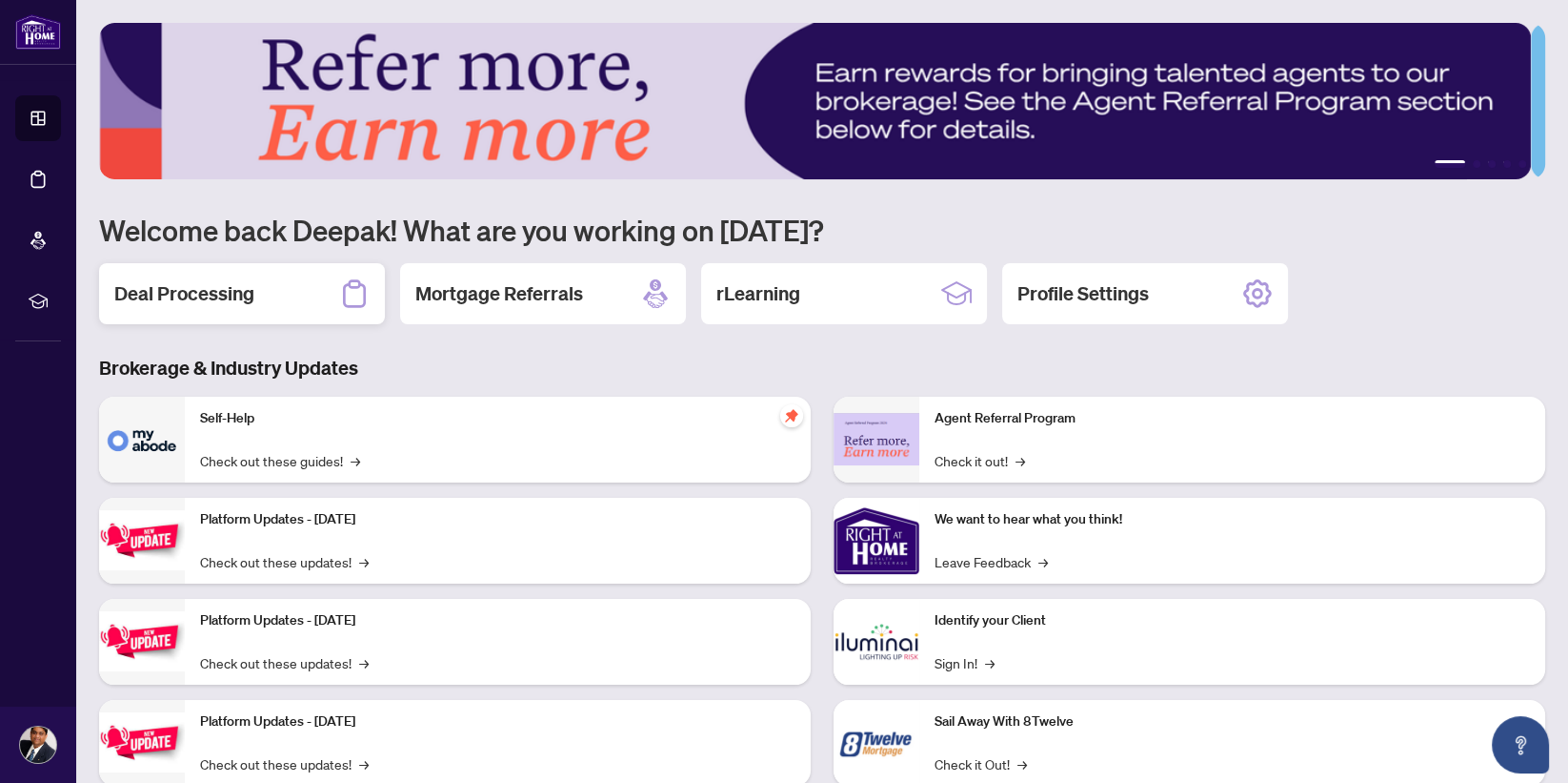
click at [153, 286] on h2 "Deal Processing" at bounding box center [183, 293] width 140 height 27
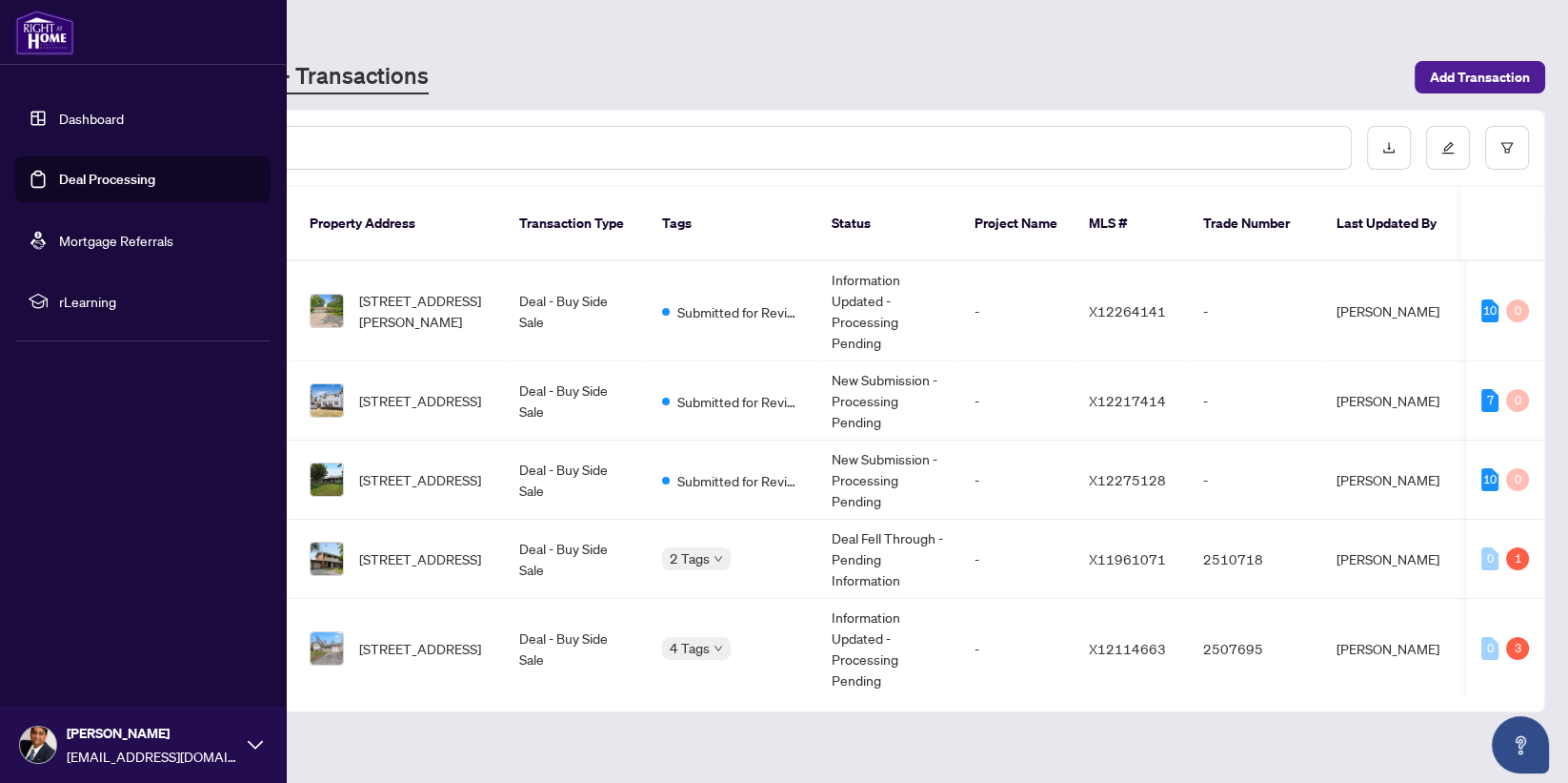
click at [98, 112] on link "Dashboard" at bounding box center [91, 118] width 64 height 17
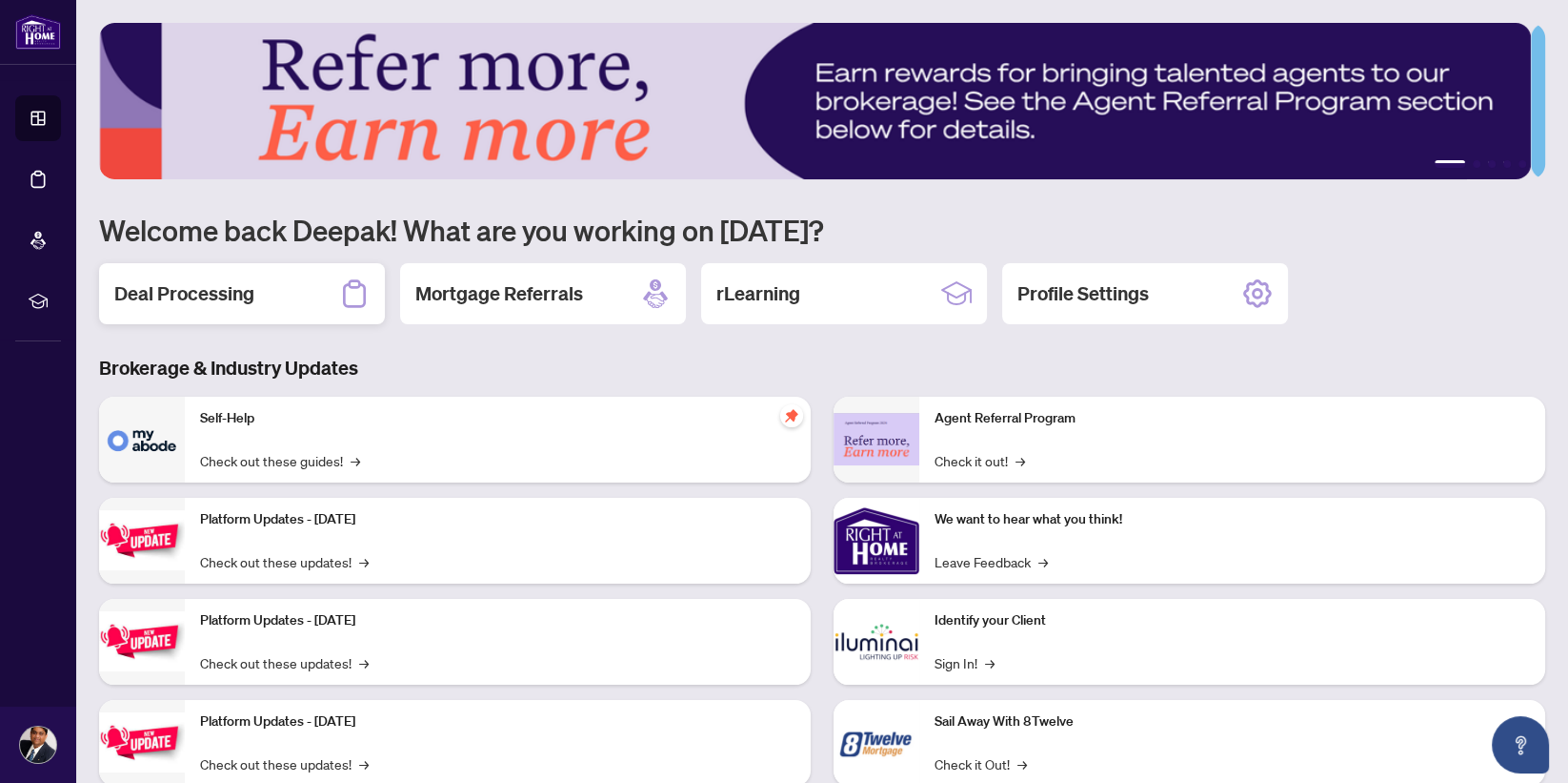
click at [206, 290] on h2 "Deal Processing" at bounding box center [183, 293] width 140 height 27
